Goal: Transaction & Acquisition: Purchase product/service

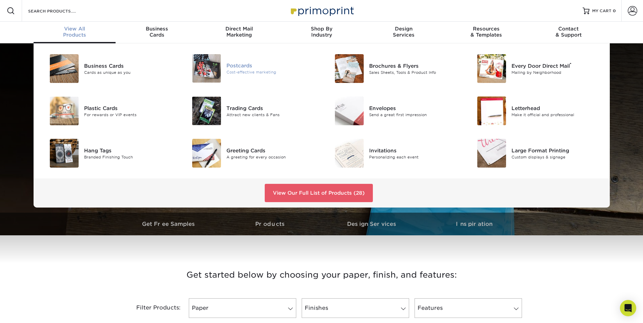
click at [242, 64] on div "Postcards" at bounding box center [271, 65] width 90 height 7
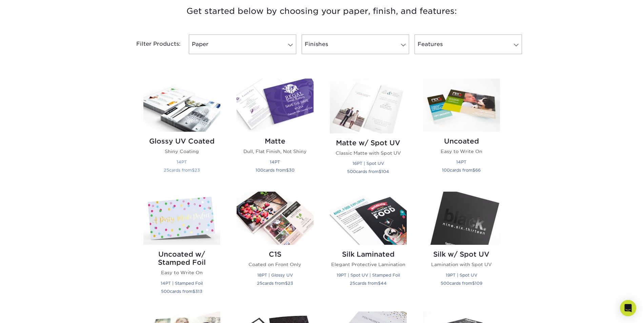
scroll to position [271, 0]
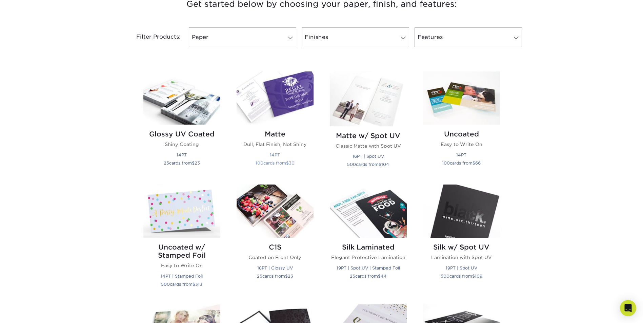
click at [281, 112] on img at bounding box center [275, 98] width 77 height 53
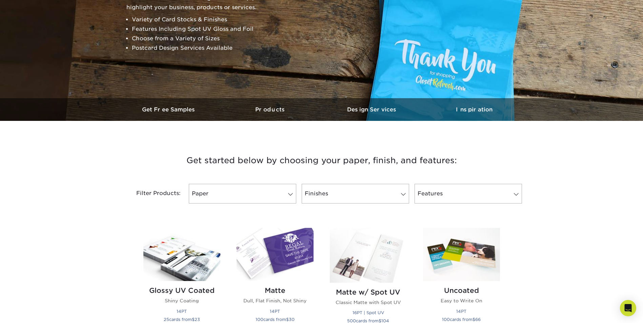
scroll to position [237, 0]
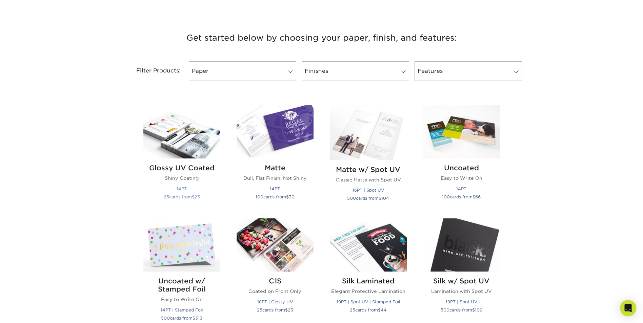
click at [177, 144] on img at bounding box center [181, 131] width 77 height 53
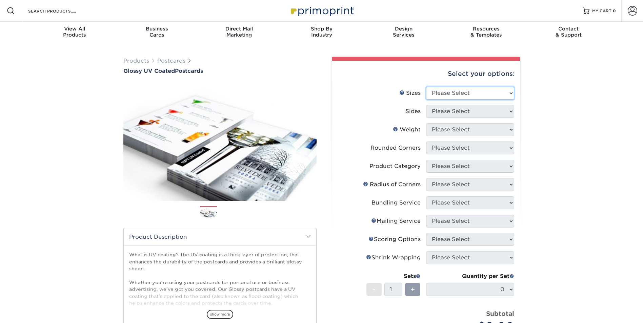
click at [470, 97] on select "Please Select 1.5" x 7" 2" x 4" 2" x 6" 2" x 7" 2" x 8" 2.12" x 5.5" 2.12" x 5.…" at bounding box center [470, 93] width 88 height 13
select select "4.00x6.00"
click at [426, 87] on select "Please Select 1.5" x 7" 2" x 4" 2" x 6" 2" x 7" 2" x 8" 2.12" x 5.5" 2.12" x 5.…" at bounding box center [470, 93] width 88 height 13
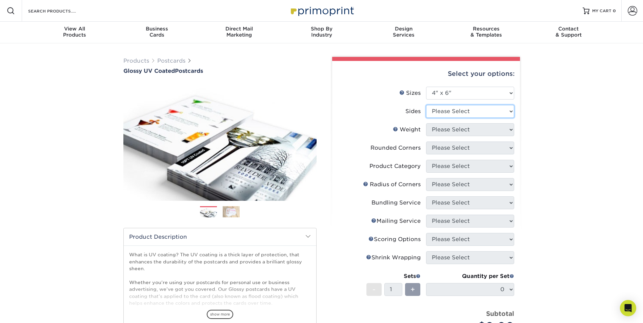
click at [454, 111] on select "Please Select Print Both Sides Print Front Only" at bounding box center [470, 111] width 88 height 13
select select "32d3c223-f82c-492b-b915-ba065a00862f"
click at [426, 105] on select "Please Select Print Both Sides Print Front Only" at bounding box center [470, 111] width 88 height 13
click at [452, 132] on select "Please Select 14PT 16PT 18PT C1S" at bounding box center [470, 129] width 88 height 13
select select "14PT"
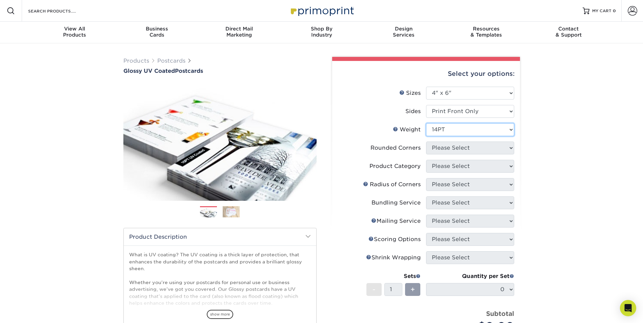
click at [426, 123] on select "Please Select 14PT 16PT 18PT C1S" at bounding box center [470, 129] width 88 height 13
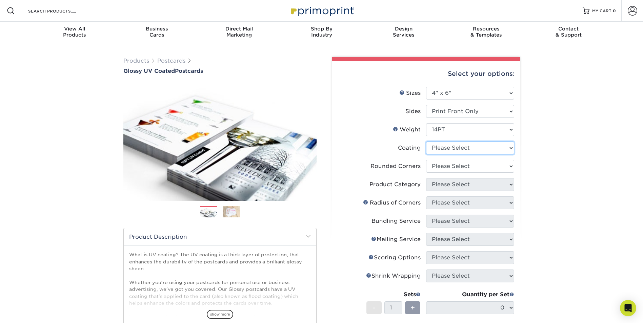
click at [452, 152] on select at bounding box center [470, 148] width 88 height 13
select select "1e8116af-acfc-44b1-83dc-8181aa338834"
click at [426, 142] on select at bounding box center [470, 148] width 88 height 13
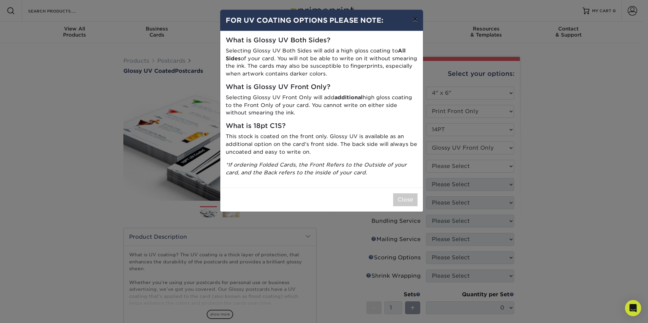
click at [414, 25] on button "×" at bounding box center [415, 19] width 16 height 19
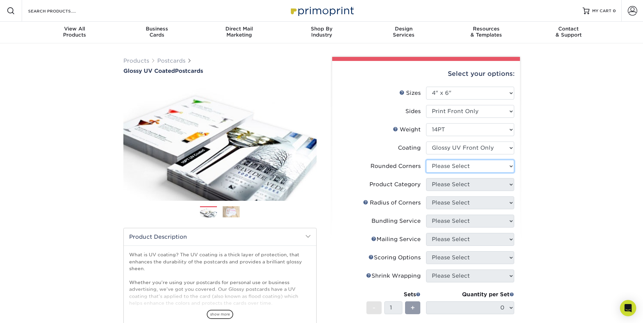
click at [445, 162] on select "Please Select Yes - Round 4 Corners No" at bounding box center [470, 166] width 88 height 13
select select "0"
click at [426, 160] on select "Please Select Yes - Round 4 Corners No" at bounding box center [470, 166] width 88 height 13
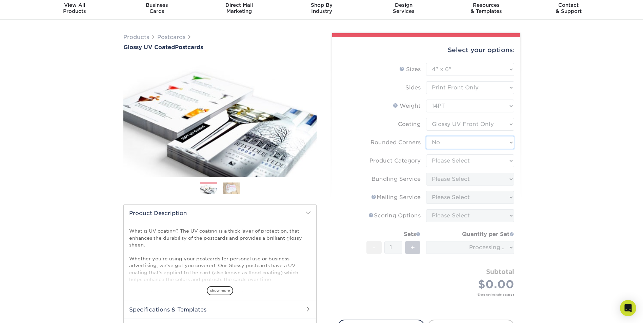
scroll to position [34, 0]
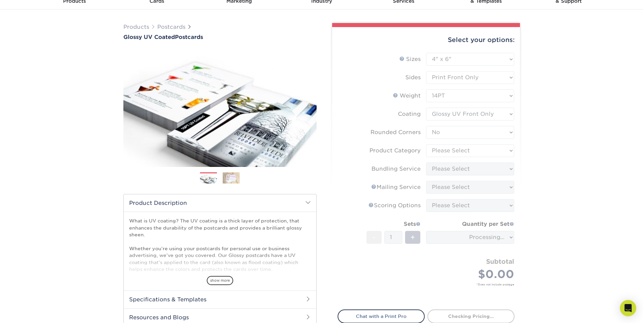
click at [475, 152] on form "Sizes Help Sizes Please Select 1.5" x 7" 2" x 4" 2" x 6" 2" x 7" 2" x 8" 2.12" …" at bounding box center [426, 177] width 177 height 249
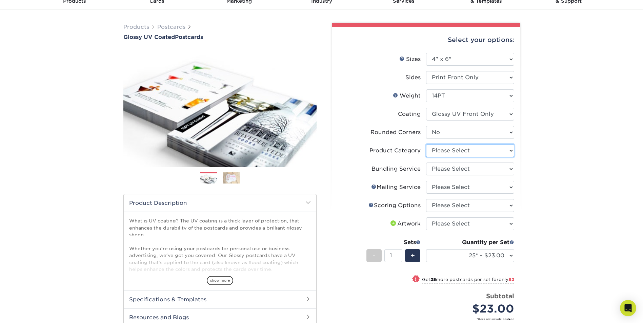
click at [447, 152] on select "Please Select Postcards" at bounding box center [470, 150] width 88 height 13
select select "9b7272e0-d6c8-4c3c-8e97-d3a1bcdab858"
click at [426, 144] on select "Please Select Postcards" at bounding box center [470, 150] width 88 height 13
click at [448, 174] on select "Please Select No Bundling Services Yes, Bundles of 50 (+2 Days) Yes, Bundles of…" at bounding box center [470, 169] width 88 height 13
select select "58689abb-25c0-461c-a4c3-a80b627d6649"
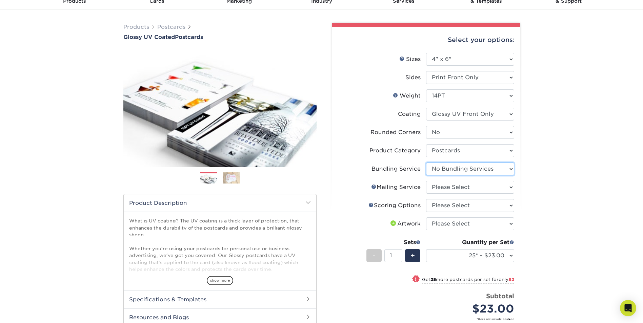
click at [426, 163] on select "Please Select No Bundling Services Yes, Bundles of 50 (+2 Days) Yes, Bundles of…" at bounding box center [470, 169] width 88 height 13
click at [451, 191] on select "Please Select No Direct Mailing Service No, I will mail/stamp/imprint Direct Ma…" at bounding box center [470, 187] width 88 height 13
select select "3e5e9bdd-d78a-4c28-a41d-fe1407925ca6"
click at [426, 181] on select "Please Select No Direct Mailing Service No, I will mail/stamp/imprint Direct Ma…" at bounding box center [470, 187] width 88 height 13
click at [452, 203] on select "Please Select No Scoring One Score" at bounding box center [470, 205] width 88 height 13
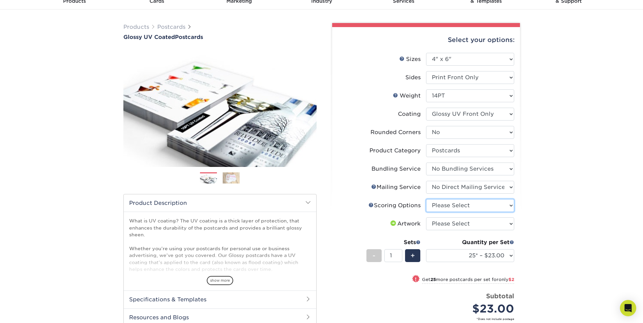
select select "16ebe401-5398-422d-8cb0-f3adbb82deb5"
click at [426, 199] on select "Please Select No Scoring One Score" at bounding box center [470, 205] width 88 height 13
click at [448, 224] on select "Please Select I will upload files I need a design - $150" at bounding box center [470, 224] width 88 height 13
select select "upload"
click at [426, 218] on select "Please Select I will upload files I need a design - $150" at bounding box center [470, 224] width 88 height 13
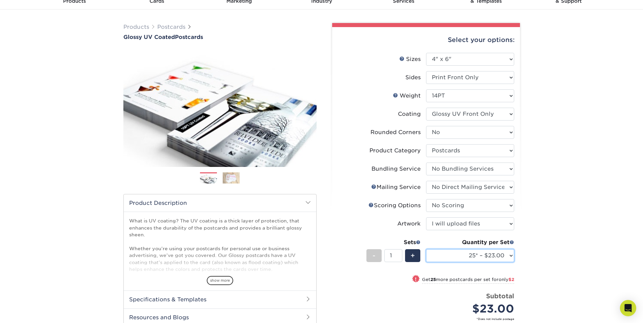
click at [454, 254] on select "25* – $23.00 50* – $25.00 75* – $25.00 100* – $40.00 250* – $71.00 500 – $85.00…" at bounding box center [470, 256] width 88 height 13
select select "1000 – $97.00"
click at [426, 250] on select "25* – $23.00 50* – $25.00 75* – $25.00 100* – $40.00 250* – $71.00 500 – $85.00…" at bounding box center [470, 256] width 88 height 13
click at [576, 226] on div "Products Postcards Glossy UV Coated Postcards Previous Next show more 25" at bounding box center [321, 216] width 643 height 414
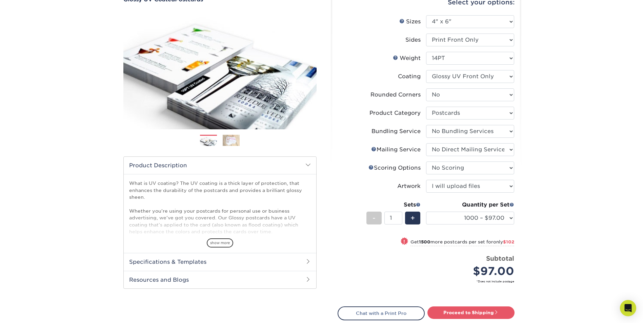
scroll to position [0, 0]
